Goal: Task Accomplishment & Management: Complete application form

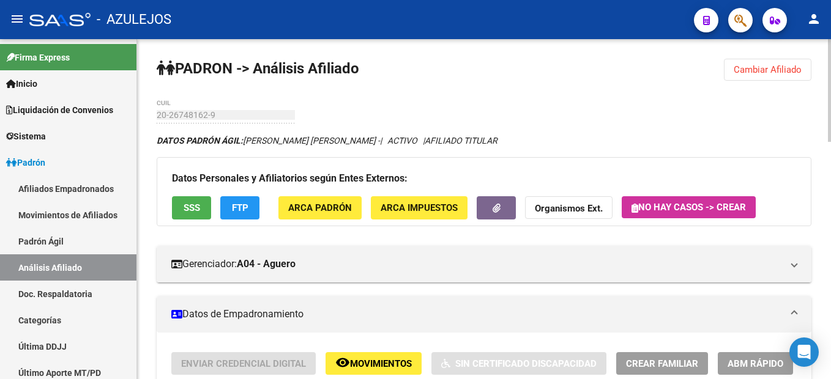
drag, startPoint x: 784, startPoint y: 75, endPoint x: 770, endPoint y: 81, distance: 14.8
click at [786, 75] on span "Cambiar Afiliado" at bounding box center [768, 69] width 68 height 11
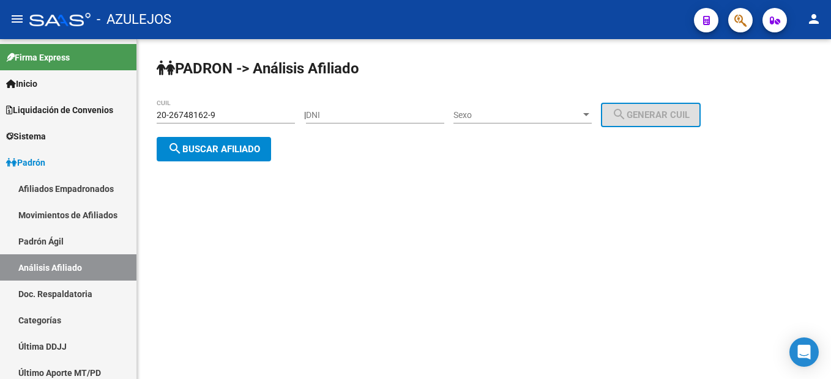
click at [344, 122] on div "DNI" at bounding box center [375, 111] width 138 height 24
click at [352, 119] on input "DNI" at bounding box center [375, 115] width 138 height 10
type input "17764023"
click at [513, 113] on span "Sexo" at bounding box center [516, 115] width 127 height 10
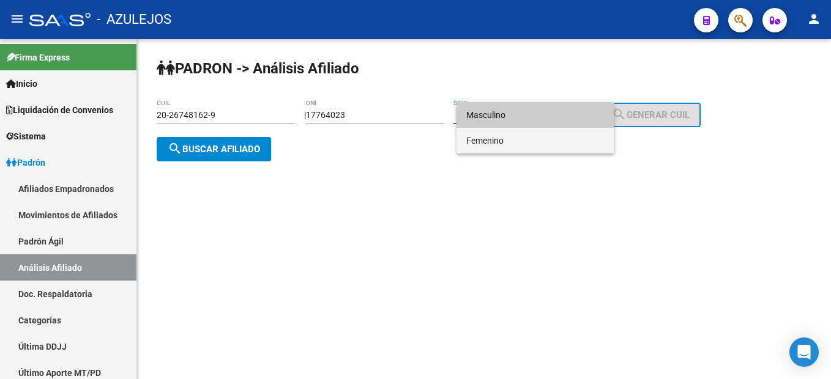
click at [502, 141] on span "Femenino" at bounding box center [535, 141] width 138 height 26
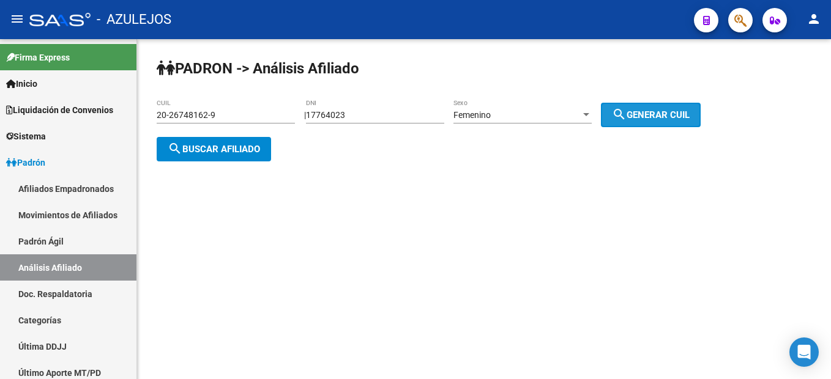
click at [670, 114] on span "search Generar CUIL" at bounding box center [651, 115] width 78 height 11
type input "27-17764023-4"
click at [201, 158] on button "search Buscar afiliado" at bounding box center [214, 149] width 114 height 24
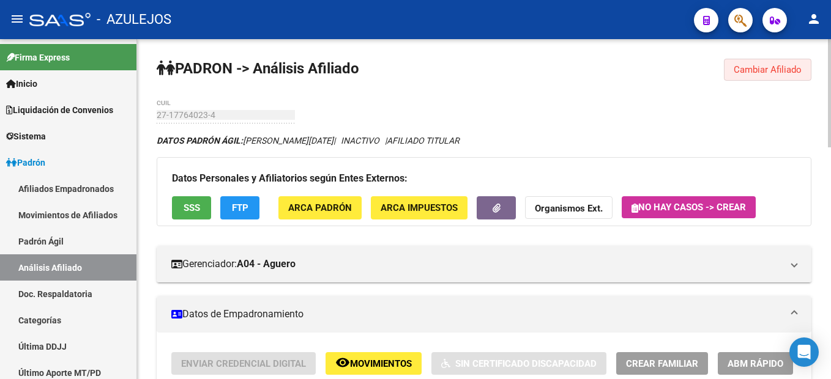
click at [749, 64] on span "Cambiar Afiliado" at bounding box center [768, 69] width 68 height 11
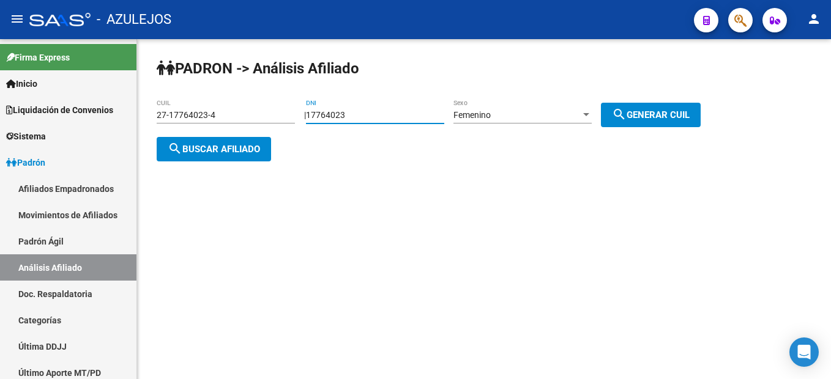
drag, startPoint x: 372, startPoint y: 117, endPoint x: 289, endPoint y: 108, distance: 83.6
click at [289, 110] on app-analisis-afiliado "PADRON -> Análisis Afiliado 27-17764023-4 CUIL | 17764023 DNI Femenino Sexo sea…" at bounding box center [433, 132] width 553 height 44
type input "16828019"
click at [530, 118] on div "Femenino" at bounding box center [516, 115] width 127 height 10
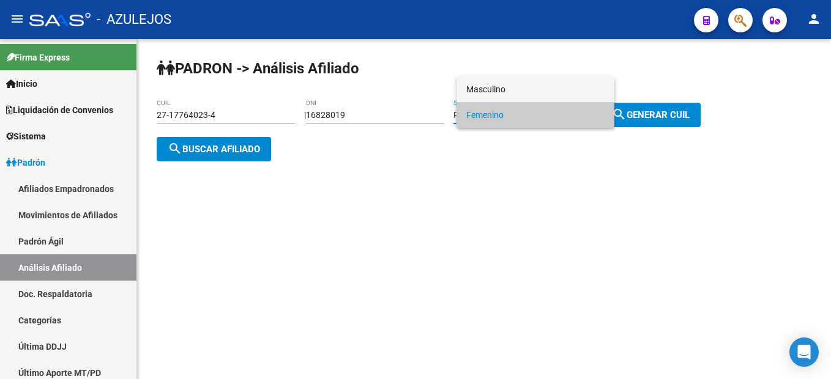
click at [525, 80] on span "Masculino" at bounding box center [535, 89] width 138 height 26
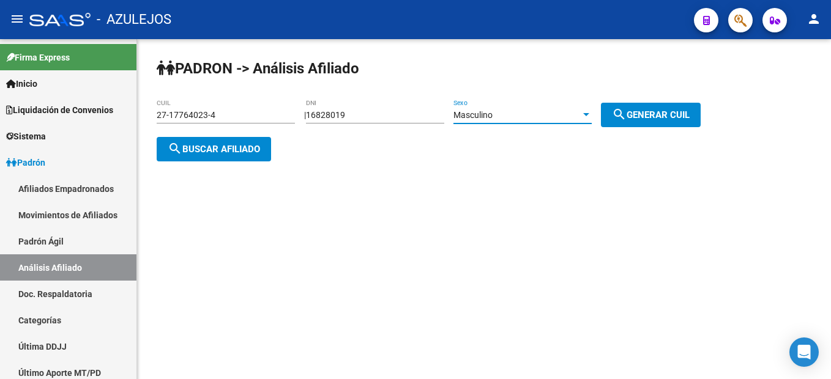
click at [626, 119] on mat-icon "search" at bounding box center [619, 114] width 15 height 15
type input "20-16828019-0"
click at [245, 157] on button "search Buscar afiliado" at bounding box center [214, 149] width 114 height 24
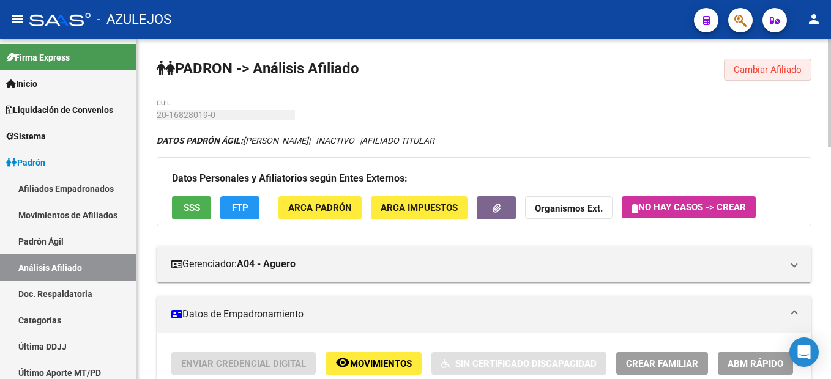
click at [765, 68] on span "Cambiar Afiliado" at bounding box center [768, 69] width 68 height 11
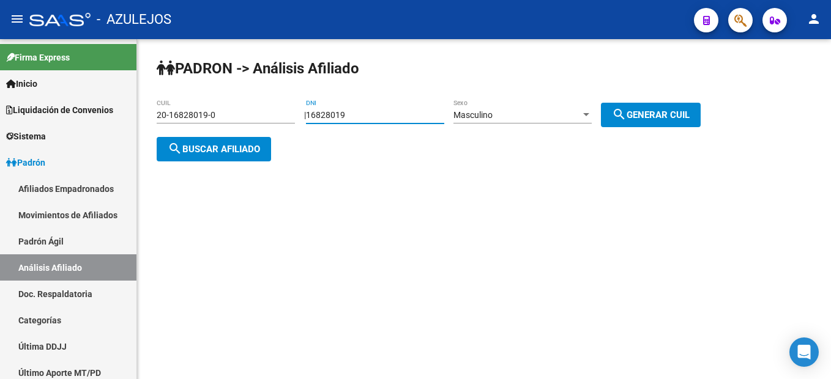
drag, startPoint x: 368, startPoint y: 117, endPoint x: 278, endPoint y: 102, distance: 90.5
click at [278, 110] on app-analisis-afiliado "PADRON -> Análisis Afiliado 20-16828019-0 CUIL | 16828019 DNI Masculino Sexo se…" at bounding box center [433, 132] width 553 height 44
type input "21051115"
click at [507, 111] on div "Masculino" at bounding box center [516, 115] width 127 height 10
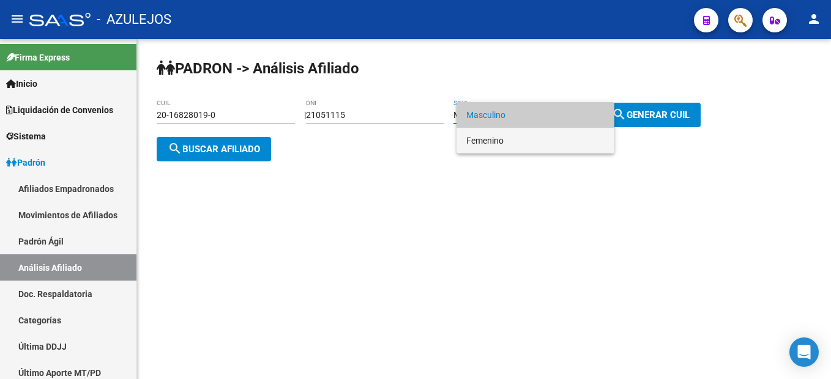
click at [513, 136] on span "Femenino" at bounding box center [535, 141] width 138 height 26
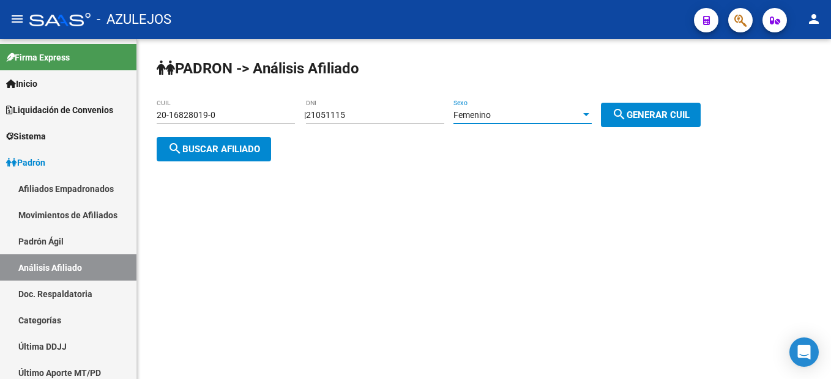
click at [670, 97] on div "PADRON -> Análisis Afiliado 20-16828019-0 CUIL | 21051115 DNI Femenino Sexo sea…" at bounding box center [484, 120] width 694 height 162
click at [672, 113] on span "search Generar CUIL" at bounding box center [651, 115] width 78 height 11
type input "27-21051115-1"
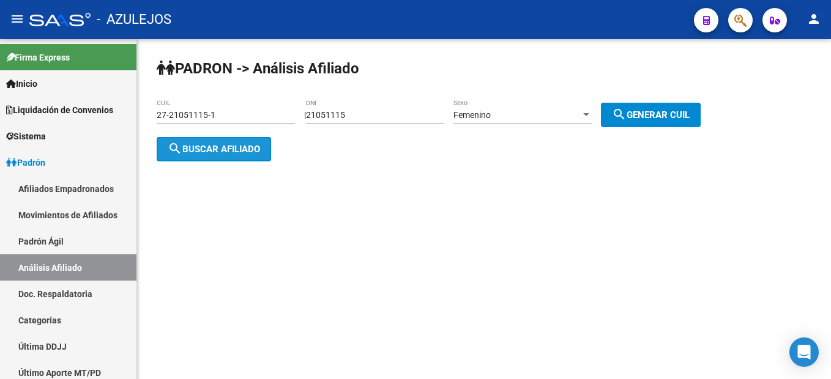
click at [243, 137] on button "search Buscar afiliado" at bounding box center [214, 149] width 114 height 24
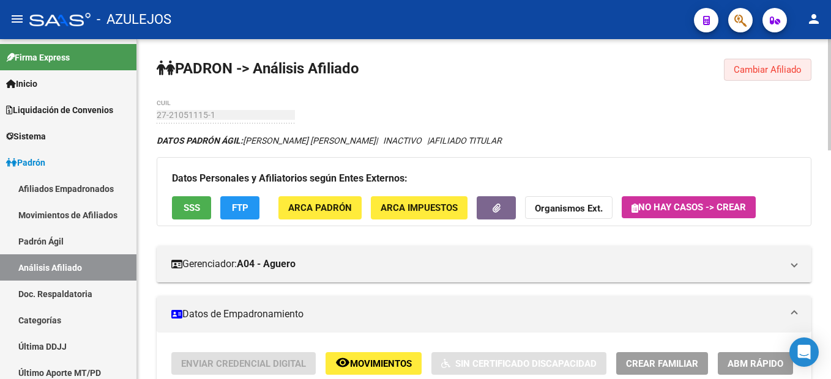
click at [735, 71] on span "Cambiar Afiliado" at bounding box center [768, 69] width 68 height 11
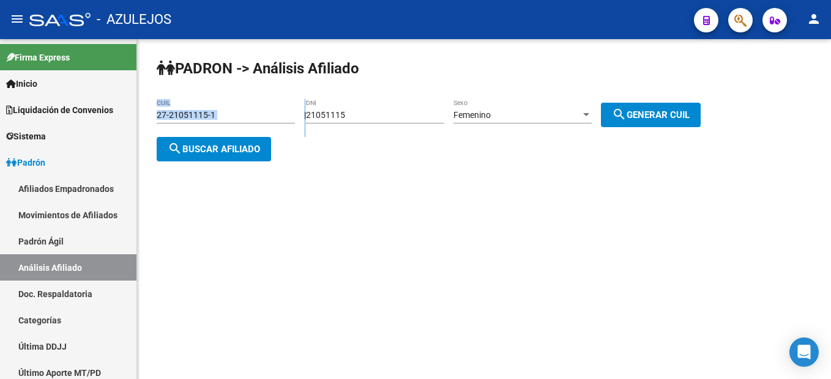
drag, startPoint x: 399, startPoint y: 121, endPoint x: 257, endPoint y: 103, distance: 143.6
click at [257, 110] on app-analisis-afiliado "PADRON -> Análisis Afiliado 27-21051115-1 CUIL | 21051115 DNI Femenino Sexo sea…" at bounding box center [433, 132] width 553 height 44
drag, startPoint x: 257, startPoint y: 103, endPoint x: 387, endPoint y: 120, distance: 130.7
click at [389, 125] on div "21051115 DNI" at bounding box center [375, 116] width 138 height 35
drag, startPoint x: 387, startPoint y: 119, endPoint x: 312, endPoint y: 106, distance: 75.7
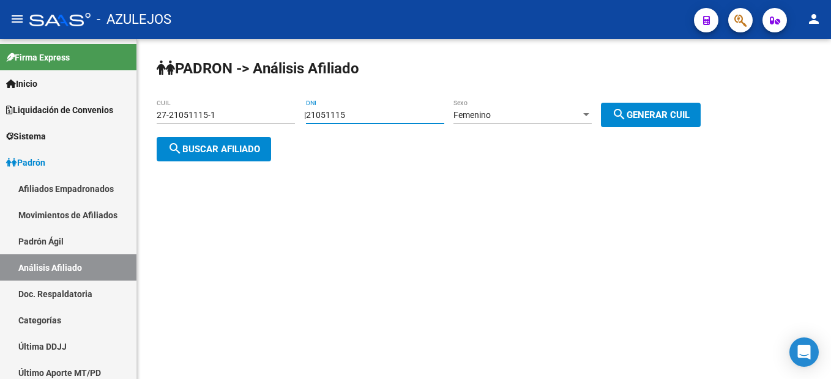
click at [312, 106] on div "PADRON -> Análisis Afiliado 27-21051115-1 CUIL | 21051115 DNI Femenino Sexo sea…" at bounding box center [484, 120] width 694 height 162
type input "26879382"
click at [644, 103] on button "search Generar CUIL" at bounding box center [651, 115] width 100 height 24
type input "27-26879382-3"
click at [191, 150] on span "search Buscar afiliado" at bounding box center [214, 149] width 92 height 11
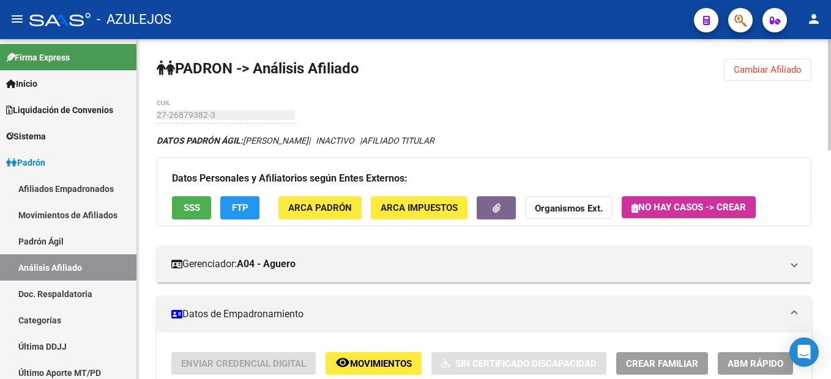
click at [767, 77] on button "Cambiar Afiliado" at bounding box center [767, 70] width 87 height 22
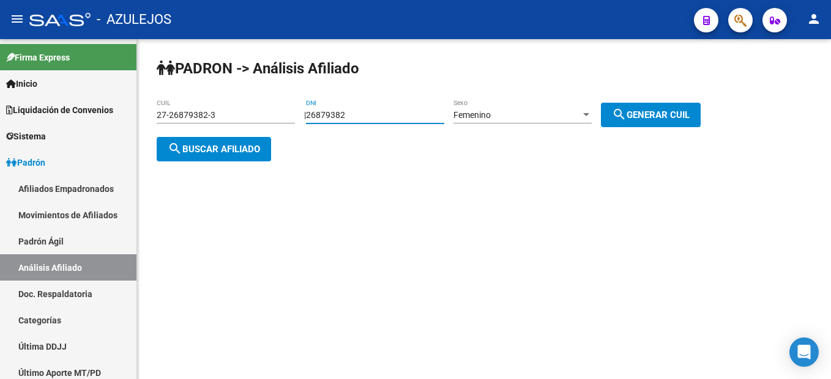
drag, startPoint x: 384, startPoint y: 116, endPoint x: 254, endPoint y: 116, distance: 129.7
click at [254, 116] on app-analisis-afiliado "PADRON -> Análisis Afiliado 27-26879382-3 CUIL | 26879382 DNI Femenino Sexo sea…" at bounding box center [433, 132] width 553 height 44
type input "16078926"
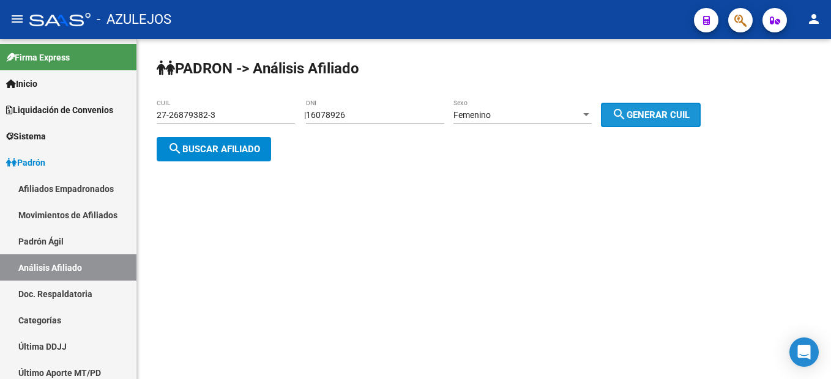
click at [649, 114] on span "search Generar CUIL" at bounding box center [651, 115] width 78 height 11
type input "27-16078926-9"
click at [259, 154] on span "search Buscar afiliado" at bounding box center [214, 149] width 92 height 11
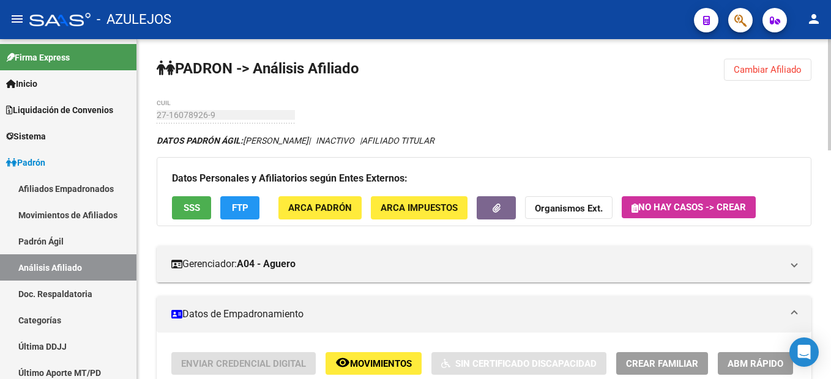
click at [786, 76] on button "Cambiar Afiliado" at bounding box center [767, 70] width 87 height 22
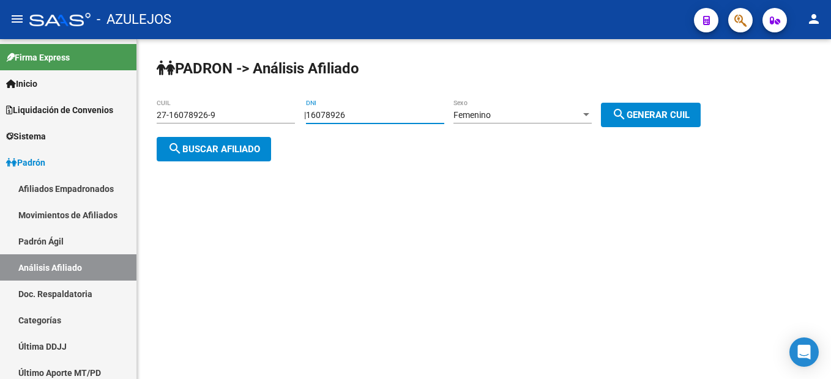
drag, startPoint x: 418, startPoint y: 118, endPoint x: 173, endPoint y: 87, distance: 246.7
click at [173, 87] on div "PADRON -> Análisis Afiliado 27-16078926-9 CUIL | 16078926 DNI Femenino Sexo sea…" at bounding box center [484, 120] width 694 height 162
type input "24657289"
click at [680, 126] on button "search Generar CUIL" at bounding box center [651, 115] width 100 height 24
type input "27-24657289-0"
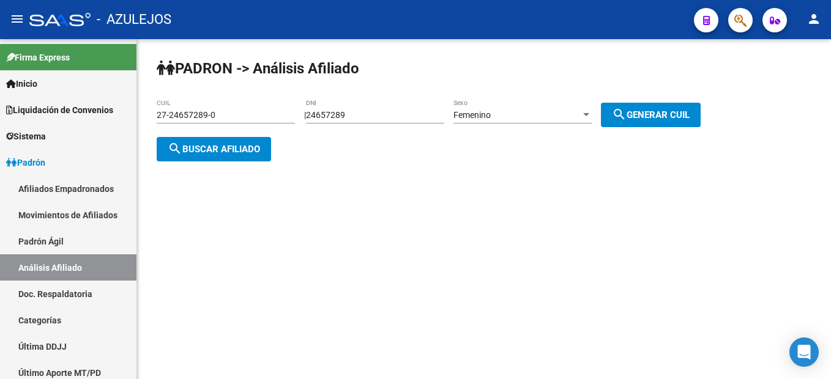
click at [669, 113] on span "search Generar CUIL" at bounding box center [651, 115] width 78 height 11
click at [234, 141] on button "search Buscar afiliado" at bounding box center [214, 149] width 114 height 24
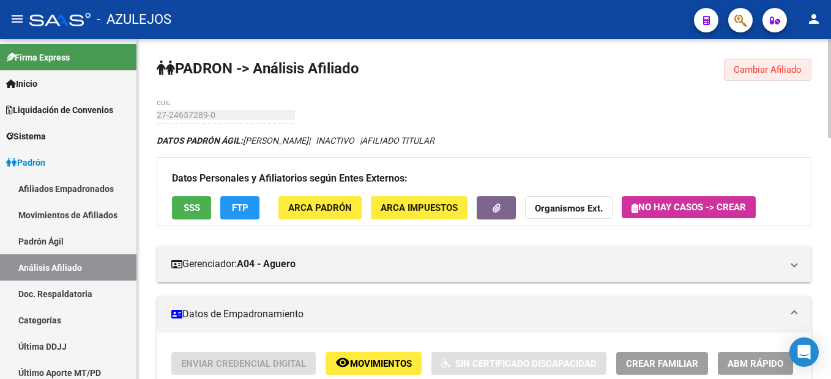
click at [767, 62] on button "Cambiar Afiliado" at bounding box center [767, 70] width 87 height 22
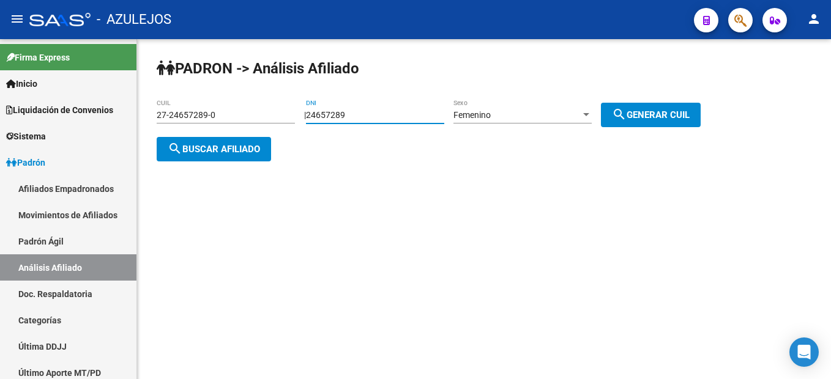
drag, startPoint x: 374, startPoint y: 110, endPoint x: 275, endPoint y: 106, distance: 98.6
click at [275, 110] on app-analisis-afiliado "PADRON -> Análisis Afiliado 27-24657289-0 CUIL | 24657289 DNI Femenino Sexo sea…" at bounding box center [433, 132] width 553 height 44
type input "33352818"
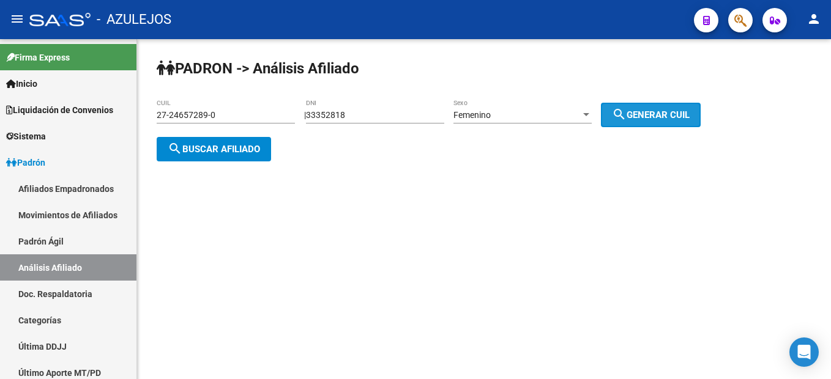
click at [641, 117] on span "search Generar CUIL" at bounding box center [651, 115] width 78 height 11
type input "27-33352818-0"
click at [201, 153] on span "search Buscar afiliado" at bounding box center [214, 149] width 92 height 11
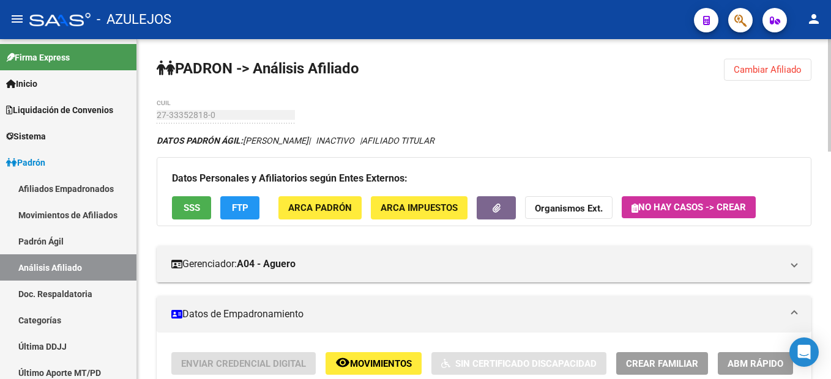
click at [751, 67] on span "Cambiar Afiliado" at bounding box center [768, 69] width 68 height 11
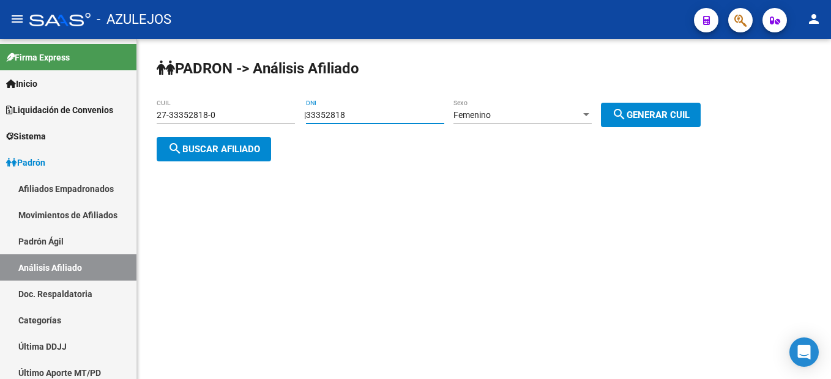
drag, startPoint x: 448, startPoint y: 117, endPoint x: 329, endPoint y: 100, distance: 120.5
click at [329, 100] on div "33352818 DNI" at bounding box center [375, 111] width 138 height 24
drag, startPoint x: 379, startPoint y: 107, endPoint x: 295, endPoint y: 110, distance: 83.9
click at [295, 110] on app-analisis-afiliado "PADRON -> Análisis Afiliado 27-33352818-0 CUIL | 33352818 DNI Femenino Sexo sea…" at bounding box center [433, 132] width 553 height 44
drag, startPoint x: 295, startPoint y: 110, endPoint x: 357, endPoint y: 114, distance: 61.9
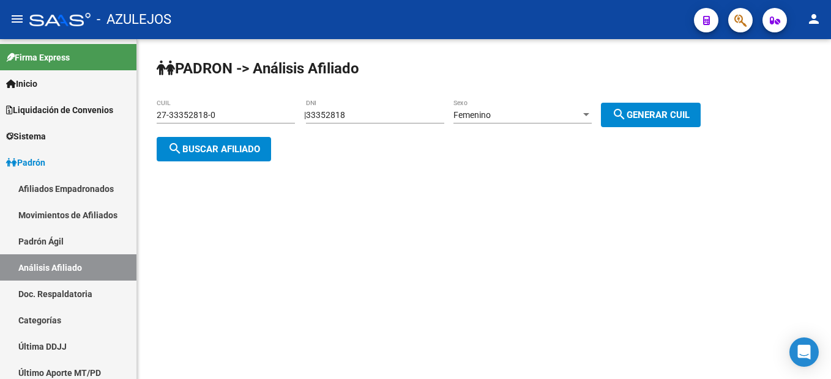
click at [357, 114] on input "33352818" at bounding box center [375, 115] width 138 height 10
drag, startPoint x: 379, startPoint y: 119, endPoint x: 301, endPoint y: 111, distance: 78.7
click at [301, 111] on app-analisis-afiliado "PADRON -> Análisis Afiliado 27-33352818-0 CUIL | 33352818 DNI Femenino Sexo sea…" at bounding box center [433, 132] width 553 height 44
type input "28508257"
click at [626, 108] on mat-icon "search" at bounding box center [619, 114] width 15 height 15
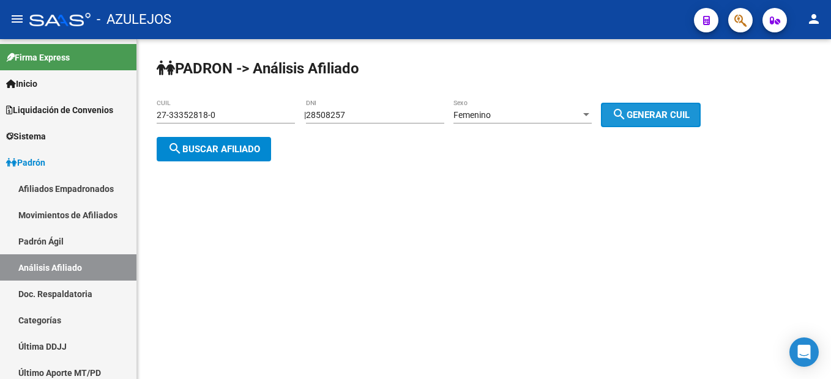
type input "27-28508257-4"
click at [205, 162] on div "PADRON -> Análisis Afiliado 27-28508257-4 CUIL | 28508257 DNI Femenino Sexo sea…" at bounding box center [484, 120] width 694 height 162
click at [206, 161] on div "PADRON -> Análisis Afiliado 27-28508257-4 CUIL | 28508257 DNI Femenino Sexo sea…" at bounding box center [484, 120] width 694 height 162
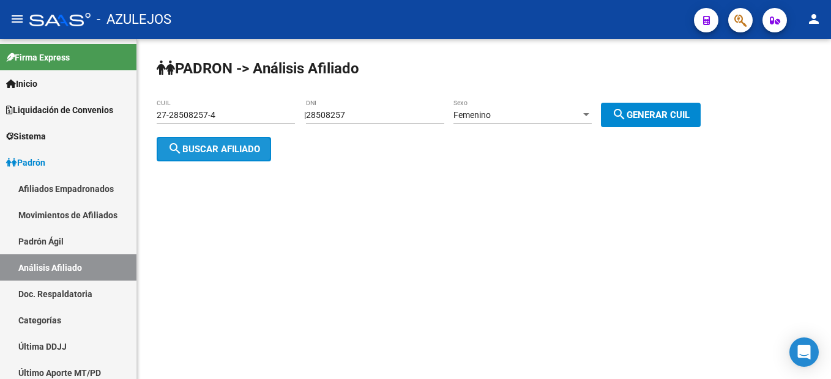
click at [207, 160] on button "search Buscar afiliado" at bounding box center [214, 149] width 114 height 24
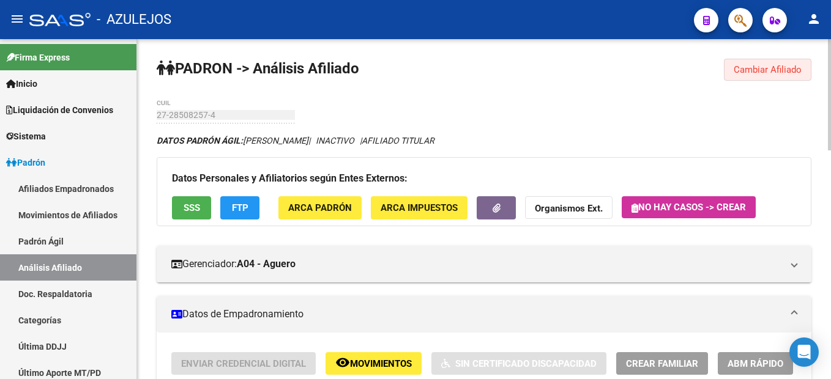
click at [752, 65] on span "Cambiar Afiliado" at bounding box center [768, 69] width 68 height 11
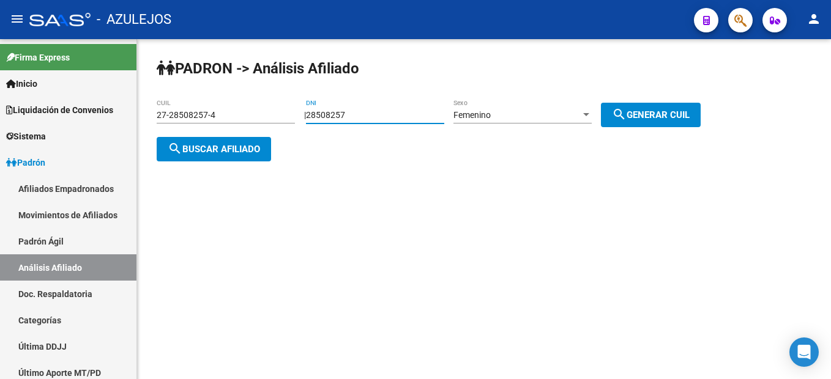
drag, startPoint x: 362, startPoint y: 116, endPoint x: 292, endPoint y: 105, distance: 70.7
click at [292, 110] on app-analisis-afiliado "PADRON -> Análisis Afiliado 27-28508257-4 CUIL | 28508257 DNI Femenino Sexo sea…" at bounding box center [433, 132] width 553 height 44
type input "208893539"
click at [482, 116] on span "Femenino" at bounding box center [471, 115] width 37 height 10
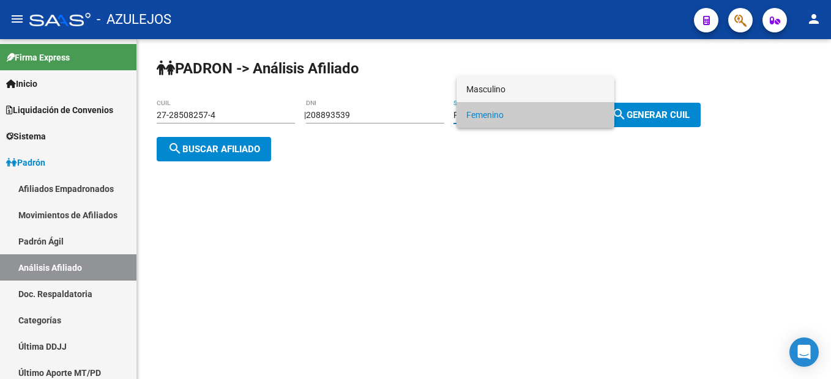
click at [511, 89] on span "Masculino" at bounding box center [535, 89] width 138 height 26
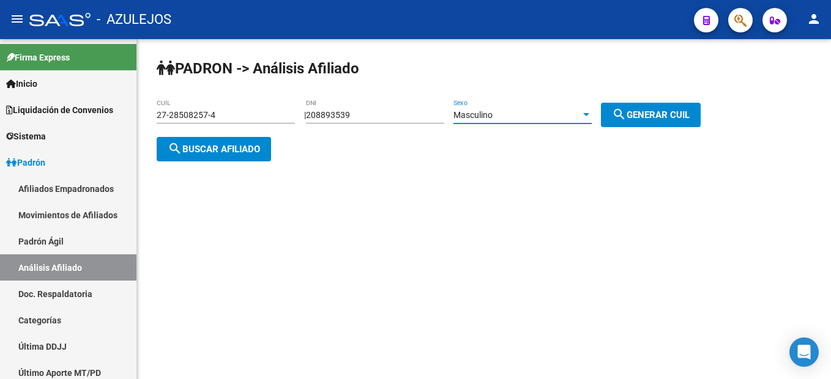
click at [659, 114] on span "search Generar CUIL" at bounding box center [651, 115] width 78 height 11
click at [242, 152] on span "search Buscar afiliado" at bounding box center [214, 149] width 92 height 11
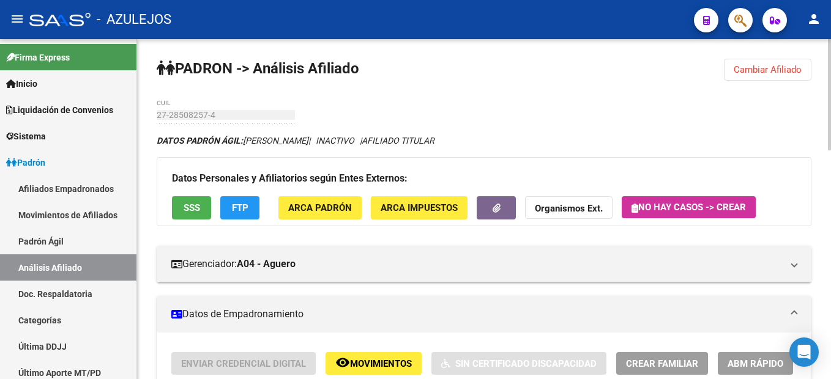
click at [775, 77] on button "Cambiar Afiliado" at bounding box center [767, 70] width 87 height 22
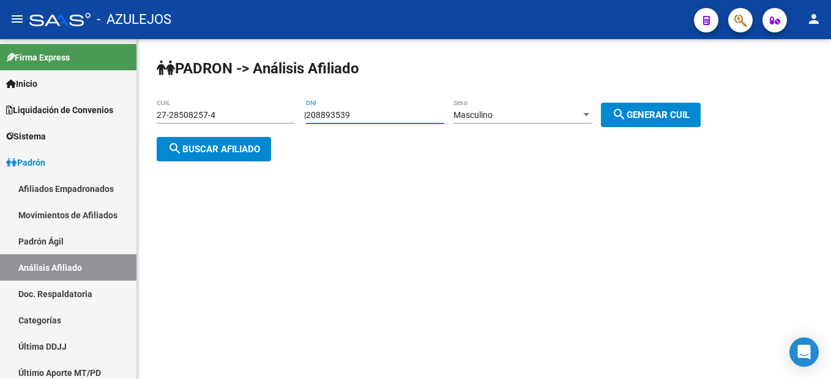
drag, startPoint x: 433, startPoint y: 110, endPoint x: 228, endPoint y: 101, distance: 205.2
click at [228, 110] on app-analisis-afiliado "PADRON -> Análisis Afiliado 27-28508257-4 CUIL | 208893539 DNI Masculino Sexo s…" at bounding box center [433, 132] width 553 height 44
type input "36175254"
click at [547, 109] on div "Masculino Sexo" at bounding box center [522, 111] width 138 height 24
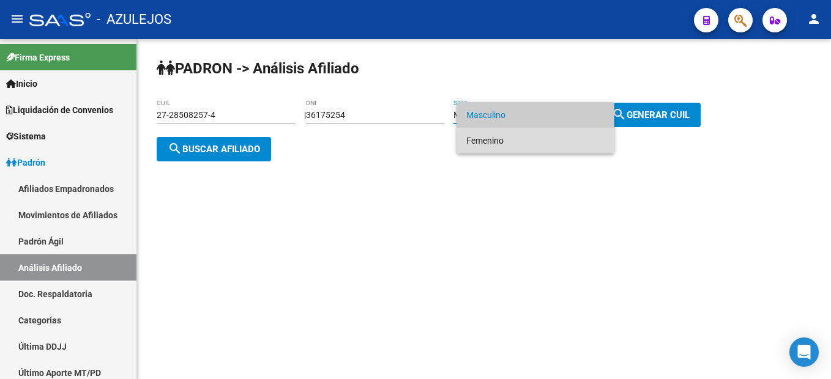
click at [529, 139] on span "Femenino" at bounding box center [535, 141] width 138 height 26
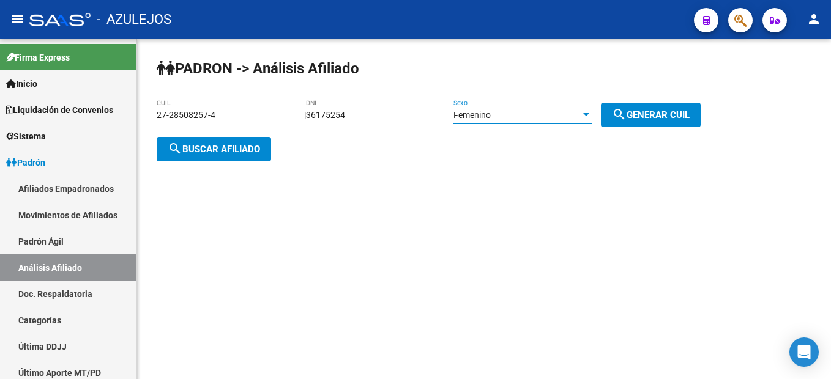
click at [674, 131] on div "PADRON -> Análisis Afiliado 27-28508257-4 CUIL | 36175254 DNI Femenino Sexo sea…" at bounding box center [484, 120] width 694 height 162
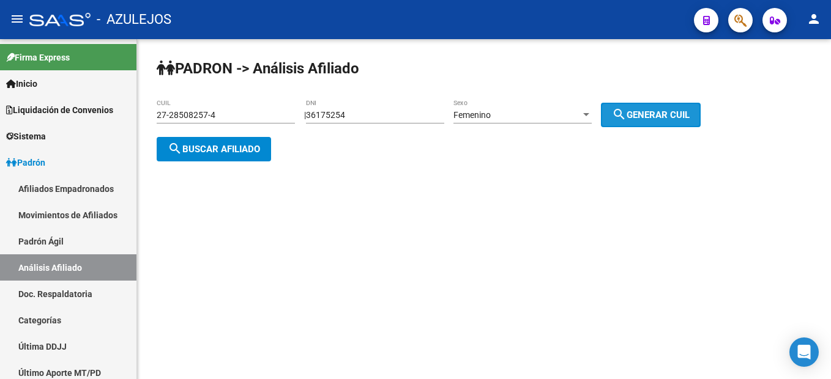
click at [677, 115] on span "search Generar CUIL" at bounding box center [651, 115] width 78 height 11
type input "27-36175254-1"
click at [234, 144] on span "search Buscar afiliado" at bounding box center [214, 149] width 92 height 11
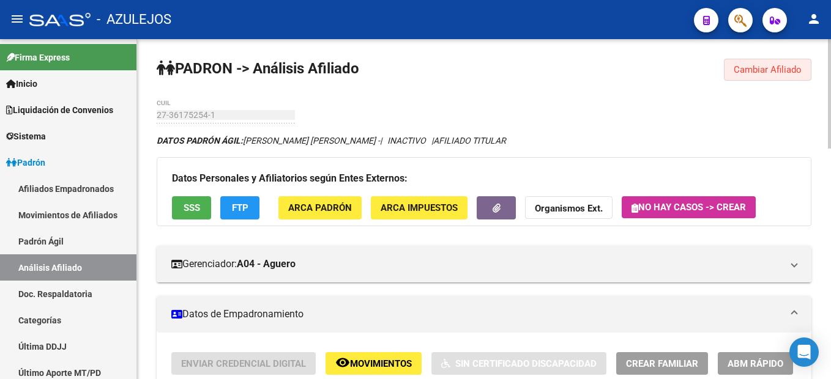
click at [768, 73] on span "Cambiar Afiliado" at bounding box center [768, 69] width 68 height 11
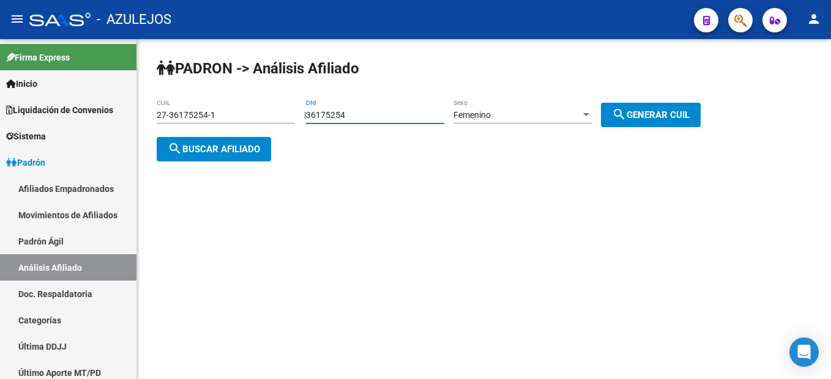
drag, startPoint x: 377, startPoint y: 111, endPoint x: 302, endPoint y: 102, distance: 75.8
click at [302, 102] on div "PADRON -> Análisis Afiliado 27-36175254-1 CUIL | 36175254 DNI Femenino Sexo sea…" at bounding box center [484, 120] width 694 height 162
type input "31361044"
click at [521, 114] on div "Femenino" at bounding box center [516, 115] width 127 height 10
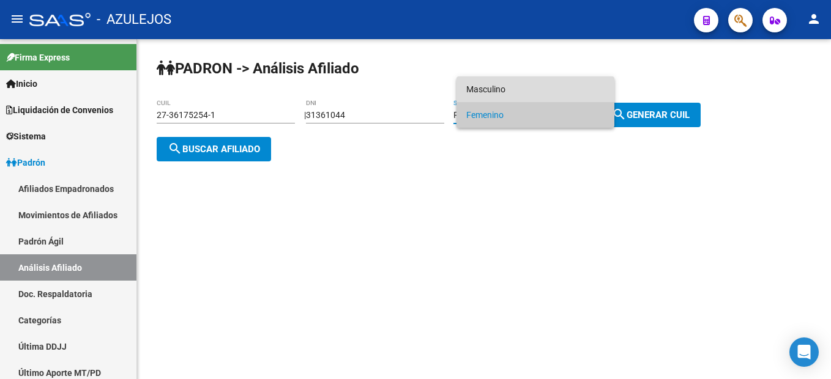
click at [515, 92] on span "Masculino" at bounding box center [535, 89] width 138 height 26
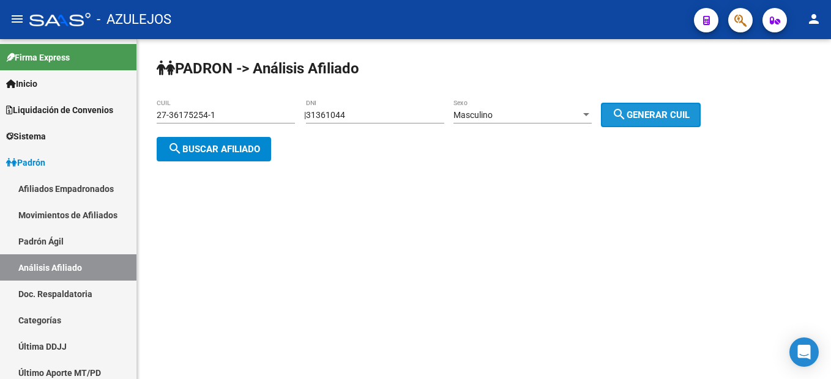
click at [648, 105] on button "search Generar CUIL" at bounding box center [651, 115] width 100 height 24
type input "20-31361044-7"
click at [229, 157] on button "search Buscar afiliado" at bounding box center [214, 149] width 114 height 24
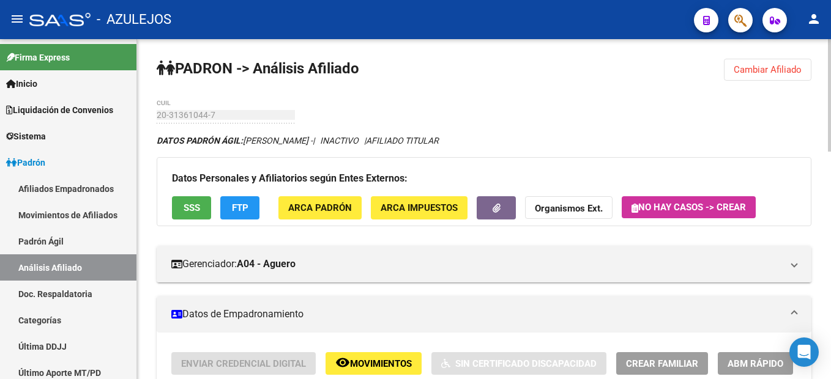
click at [778, 78] on button "Cambiar Afiliado" at bounding box center [767, 70] width 87 height 22
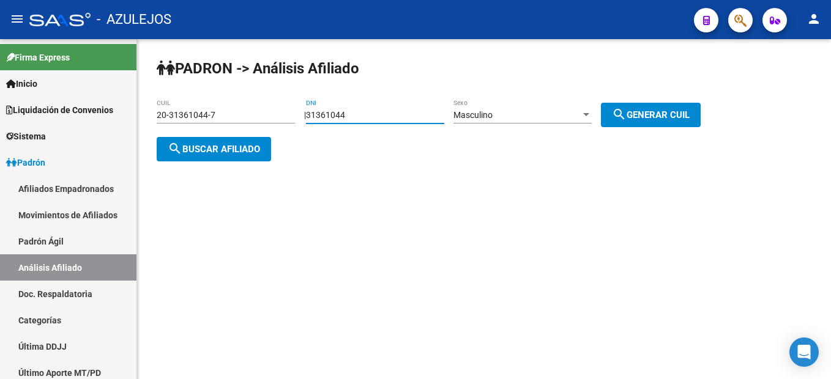
drag, startPoint x: 382, startPoint y: 117, endPoint x: 271, endPoint y: 111, distance: 111.5
click at [271, 111] on app-analisis-afiliado "PADRON -> Análisis Afiliado 20-31361044-7 CUIL | 31361044 DNI Masculino Sexo se…" at bounding box center [433, 132] width 553 height 44
type input "24267278"
click at [653, 114] on span "search Generar CUIL" at bounding box center [651, 115] width 78 height 11
type input "20-24267278-0"
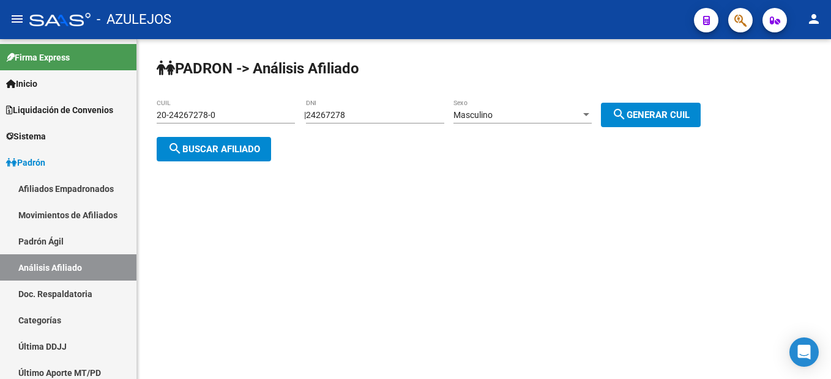
click at [226, 147] on span "search Buscar afiliado" at bounding box center [214, 149] width 92 height 11
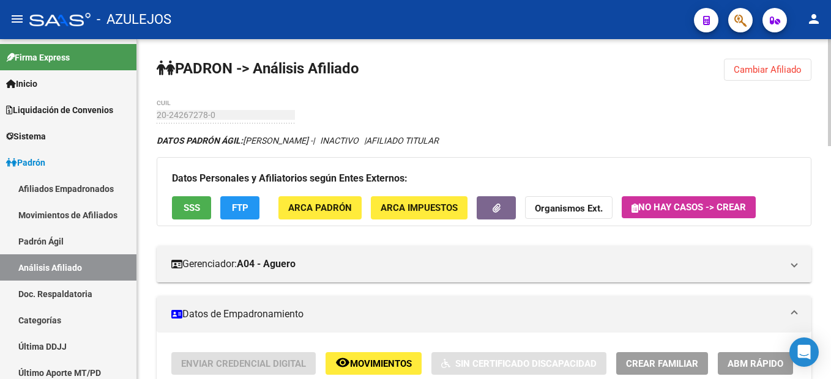
click at [751, 76] on button "Cambiar Afiliado" at bounding box center [767, 70] width 87 height 22
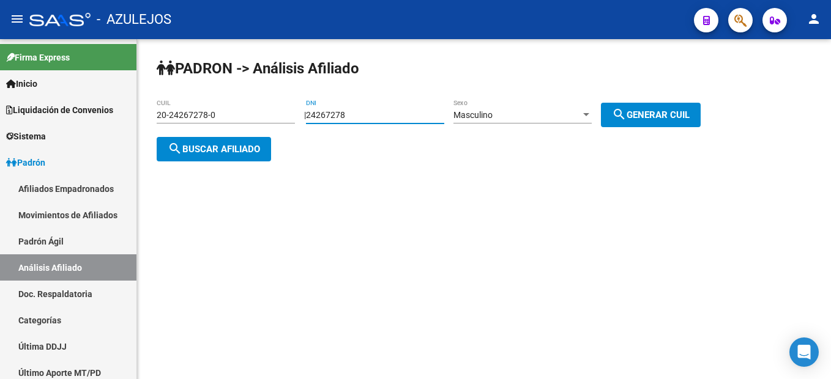
drag, startPoint x: 374, startPoint y: 118, endPoint x: 199, endPoint y: 99, distance: 176.0
click at [199, 110] on app-analisis-afiliado "PADRON -> Análisis Afiliado 20-24267278-0 CUIL | 24267278 DNI Masculino Sexo se…" at bounding box center [433, 132] width 553 height 44
type input "18442377"
click at [480, 114] on span "Masculino" at bounding box center [472, 115] width 39 height 10
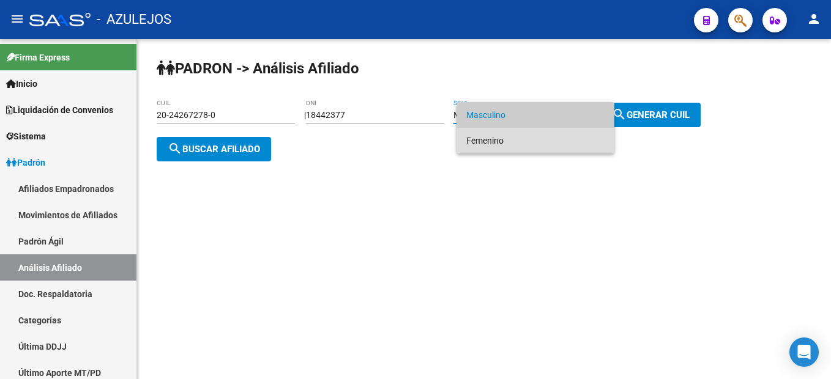
click at [504, 130] on span "Femenino" at bounding box center [535, 141] width 138 height 26
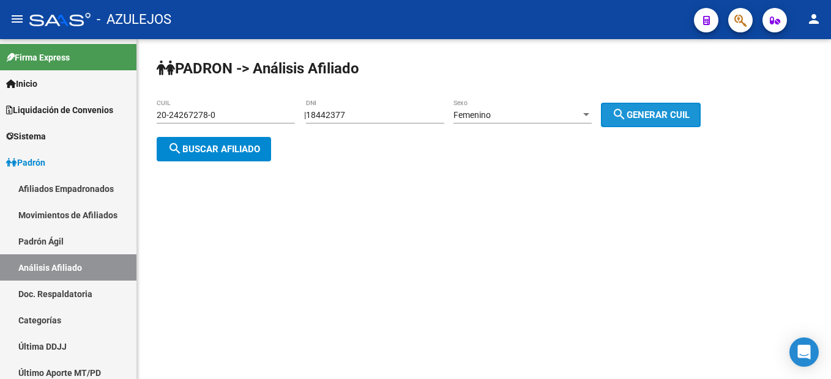
click at [644, 110] on span "search Generar CUIL" at bounding box center [651, 115] width 78 height 11
type input "23-18442377-4"
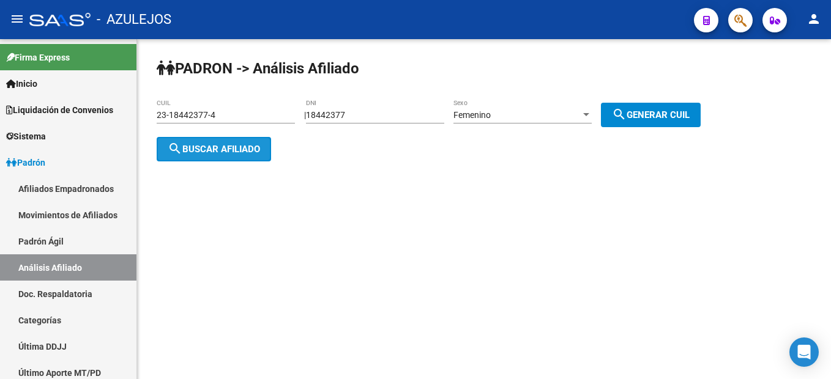
click at [189, 147] on span "search Buscar afiliado" at bounding box center [214, 149] width 92 height 11
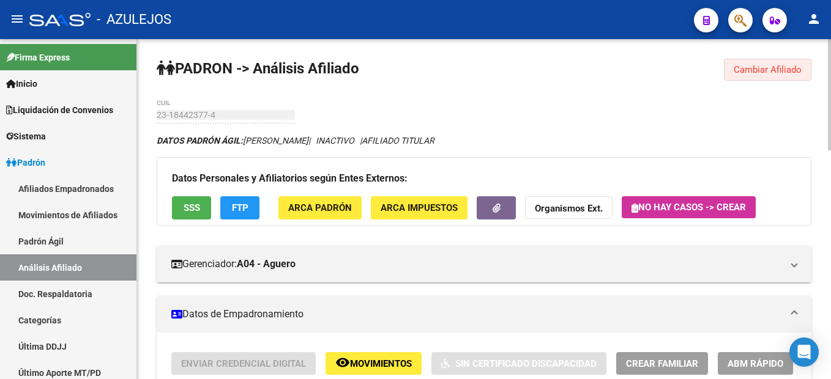
click at [789, 63] on button "Cambiar Afiliado" at bounding box center [767, 70] width 87 height 22
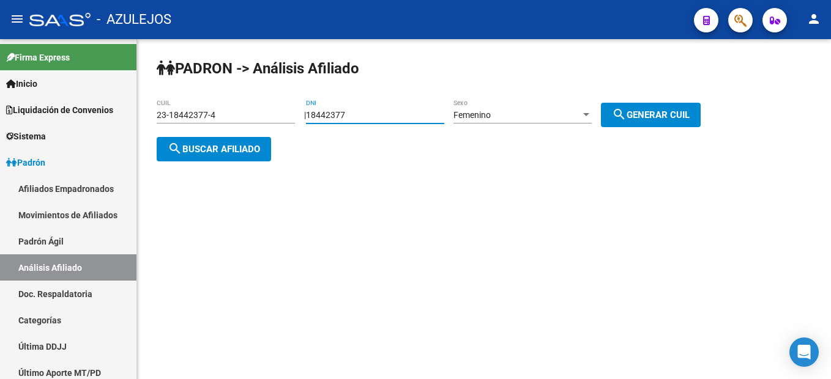
drag, startPoint x: 427, startPoint y: 116, endPoint x: 271, endPoint y: 109, distance: 156.1
click at [271, 110] on app-analisis-afiliado "PADRON -> Análisis Afiliado 23-18442377-4 CUIL | 18442377 DNI Femenino Sexo sea…" at bounding box center [433, 132] width 553 height 44
type input "33338940"
click at [654, 105] on button "search Generar CUIL" at bounding box center [651, 115] width 100 height 24
type input "27-33338940-7"
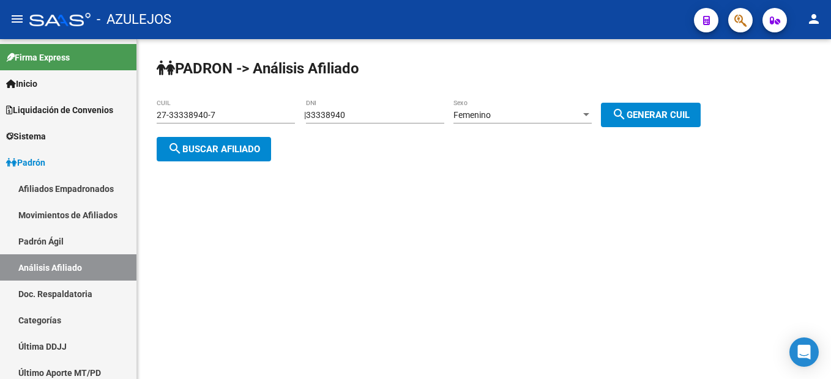
click at [188, 137] on button "search Buscar afiliado" at bounding box center [214, 149] width 114 height 24
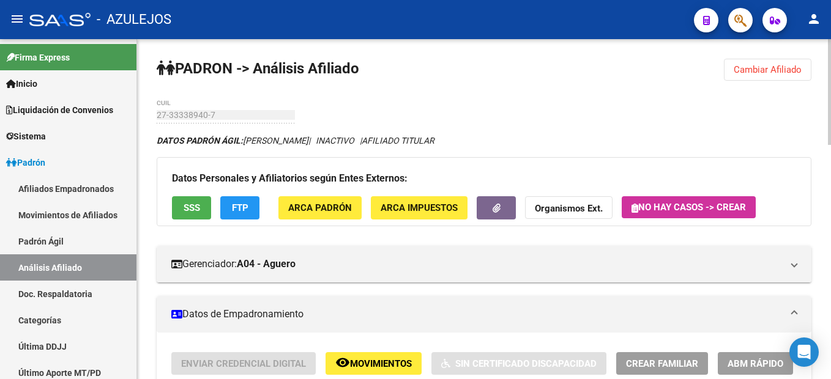
click at [769, 74] on span "Cambiar Afiliado" at bounding box center [768, 69] width 68 height 11
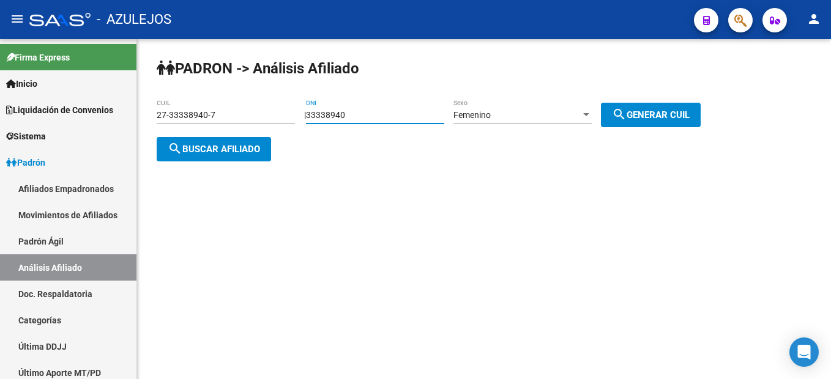
drag, startPoint x: 393, startPoint y: 111, endPoint x: 159, endPoint y: 102, distance: 234.5
click at [159, 110] on app-analisis-afiliado "PADRON -> Análisis Afiliado 27-33338940-7 CUIL | 33338940 DNI Femenino Sexo sea…" at bounding box center [433, 132] width 553 height 44
type input "34835412"
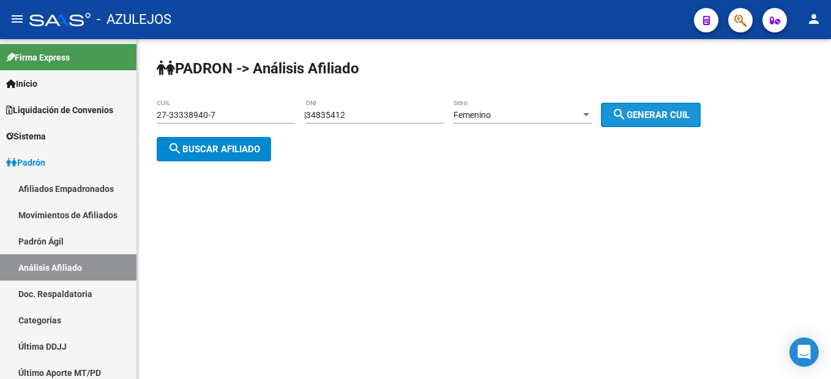
click at [614, 108] on button "search Generar CUIL" at bounding box center [651, 115] width 100 height 24
type input "23-34835412-4"
click at [614, 108] on button "search Generar CUIL" at bounding box center [651, 115] width 100 height 24
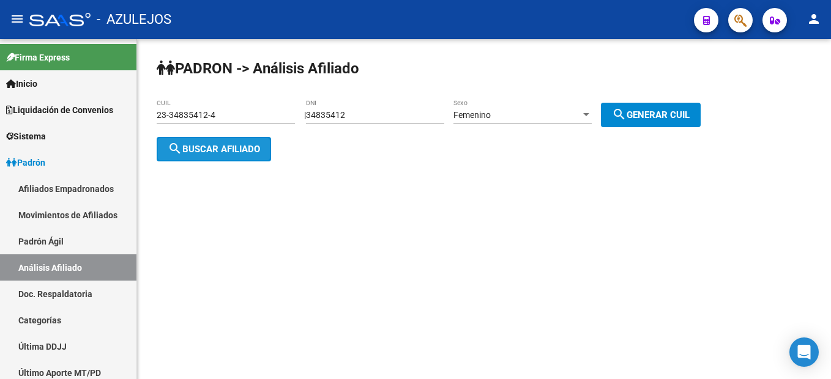
click at [247, 155] on button "search Buscar afiliado" at bounding box center [214, 149] width 114 height 24
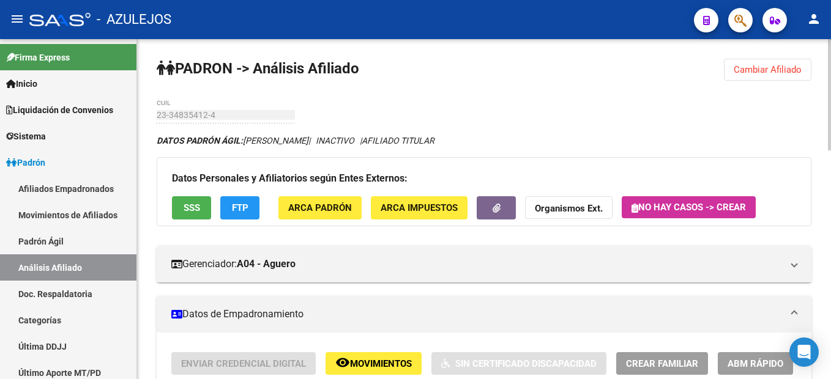
click at [728, 73] on button "Cambiar Afiliado" at bounding box center [767, 70] width 87 height 22
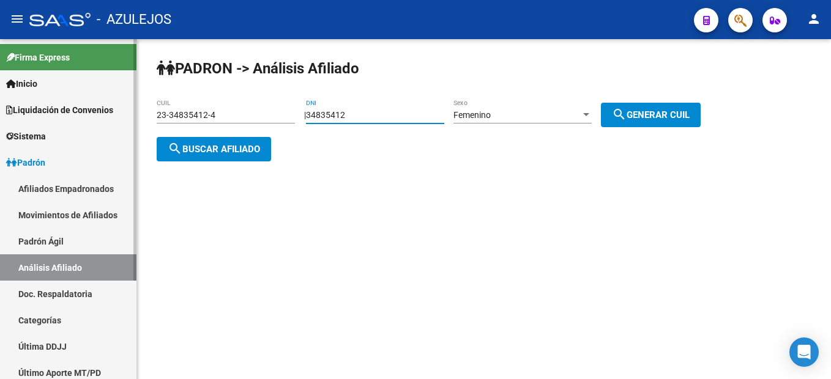
drag, startPoint x: 379, startPoint y: 111, endPoint x: 80, endPoint y: 46, distance: 306.8
click at [80, 46] on mat-sidenav-container "Firma Express Inicio Instructivos Contacto OS Liquidación de Convenios Liquidac…" at bounding box center [415, 209] width 831 height 340
type input "25767254"
click at [696, 128] on div "PADRON -> Análisis Afiliado 23-34835412-4 CUIL | 25767254 DNI Femenino Sexo sea…" at bounding box center [484, 120] width 694 height 162
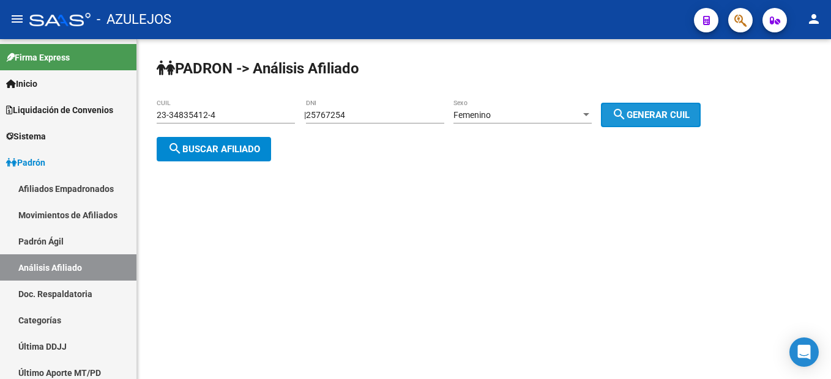
click at [692, 126] on button "search Generar CUIL" at bounding box center [651, 115] width 100 height 24
type input "27-25767254-4"
click at [247, 141] on button "search Buscar afiliado" at bounding box center [214, 149] width 114 height 24
